Goal: Find specific page/section: Find specific page/section

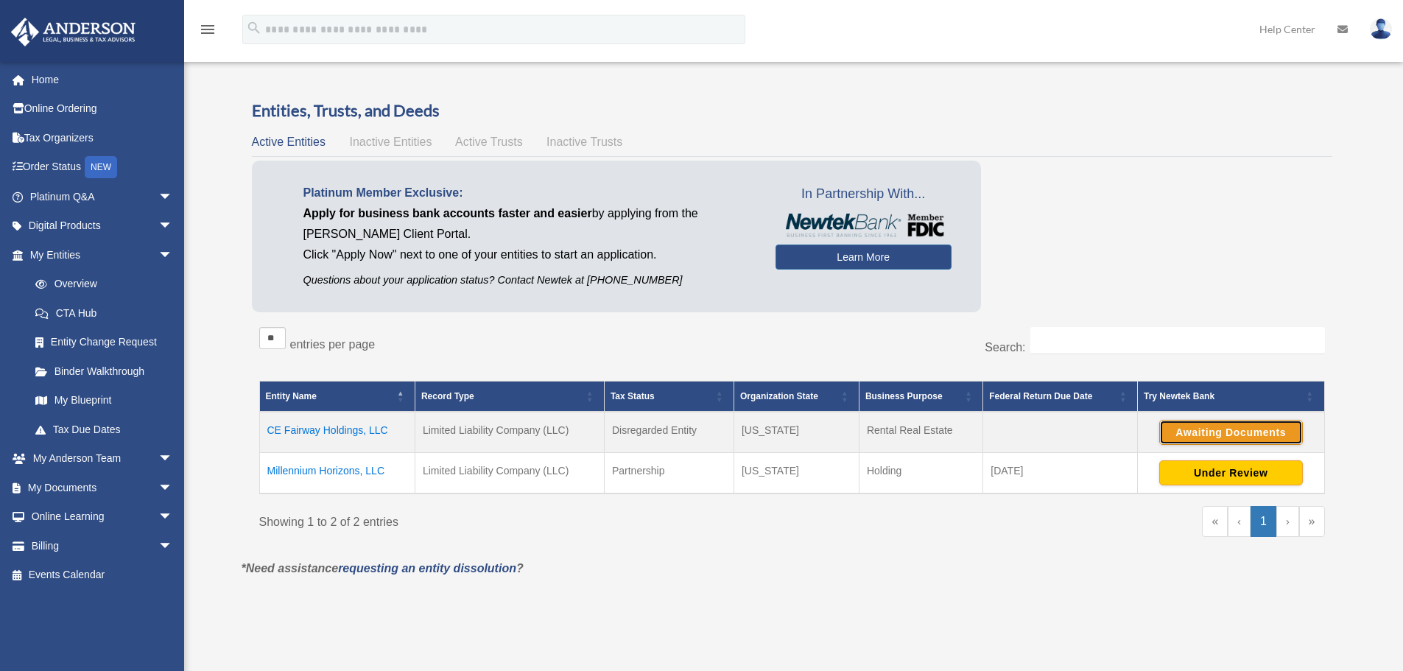
click at [1215, 425] on button "Awaiting Documents" at bounding box center [1232, 432] width 144 height 25
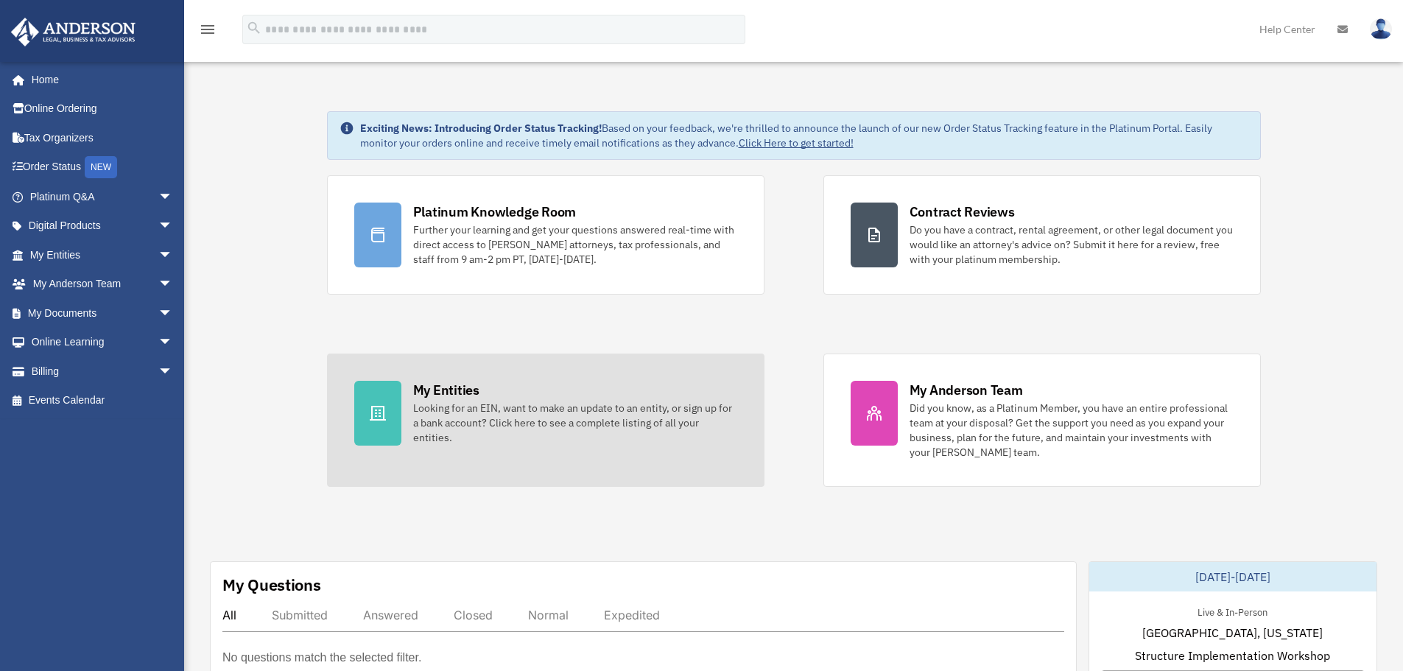
click at [478, 414] on div "Looking for an EIN, want to make an update to an entity, or sign up for a bank …" at bounding box center [575, 423] width 324 height 44
